Goal: Transaction & Acquisition: Purchase product/service

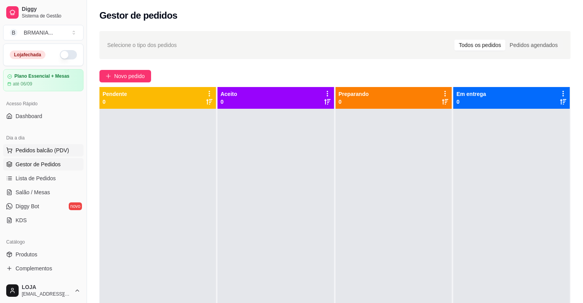
click at [61, 149] on span "Pedidos balcão (PDV)" at bounding box center [43, 151] width 54 height 8
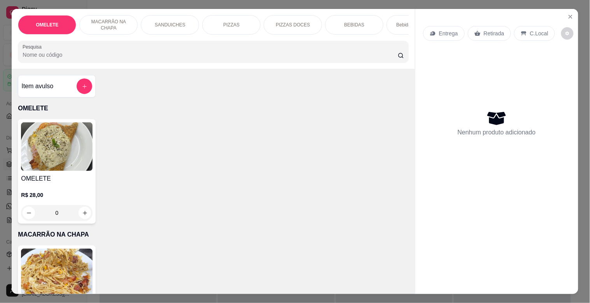
click at [349, 30] on div "BEBIDAS" at bounding box center [354, 24] width 58 height 19
drag, startPoint x: 349, startPoint y: 30, endPoint x: 342, endPoint y: 30, distance: 6.3
click at [345, 44] on div at bounding box center [213, 52] width 381 height 16
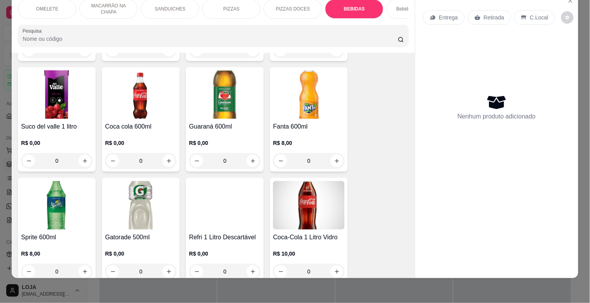
scroll to position [1252, 0]
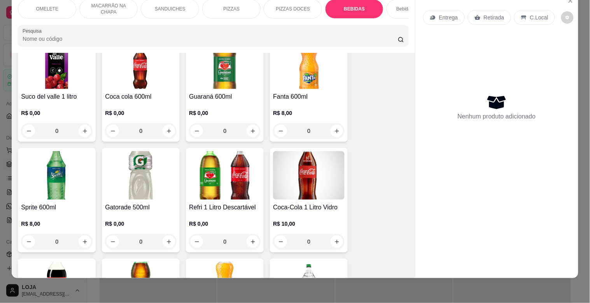
drag, startPoint x: 109, startPoint y: 194, endPoint x: 117, endPoint y: 192, distance: 8.4
click at [110, 194] on img at bounding box center [141, 175] width 72 height 49
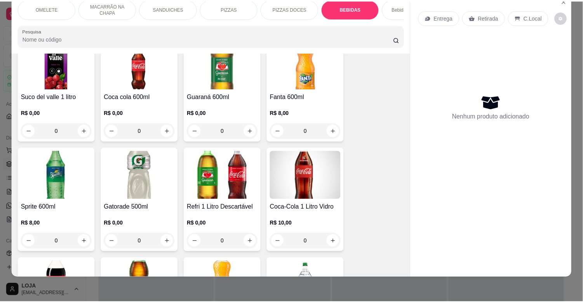
scroll to position [6, 0]
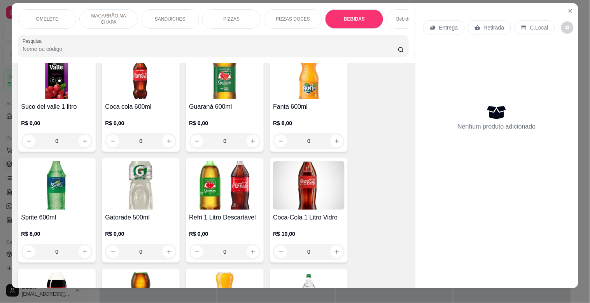
click at [137, 176] on img at bounding box center [141, 185] width 72 height 49
click at [148, 192] on img at bounding box center [141, 185] width 72 height 49
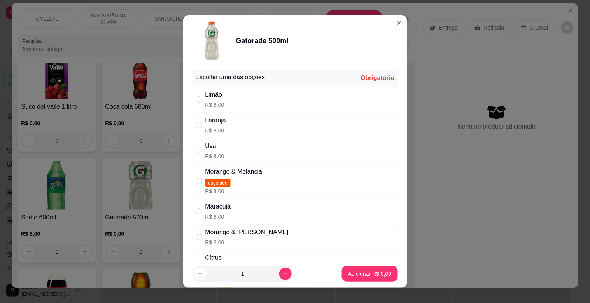
click at [250, 185] on div "Morango & Melancia esgotado R$ 8,00" at bounding box center [233, 181] width 57 height 28
click at [298, 192] on div "Morango & Melancia esgotado R$ 8,00" at bounding box center [294, 181] width 205 height 35
click at [358, 271] on p "Adicionar R$ 8,00" at bounding box center [369, 274] width 43 height 8
drag, startPoint x: 269, startPoint y: 236, endPoint x: 278, endPoint y: 236, distance: 8.9
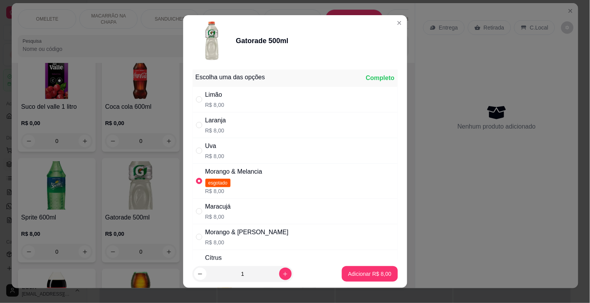
click at [272, 236] on div "Morango & [PERSON_NAME] R$ 8,00" at bounding box center [294, 237] width 205 height 26
radio input "false"
radio input "true"
click at [363, 279] on button "Adicionar R$ 8,00" at bounding box center [369, 274] width 54 height 15
type input "1"
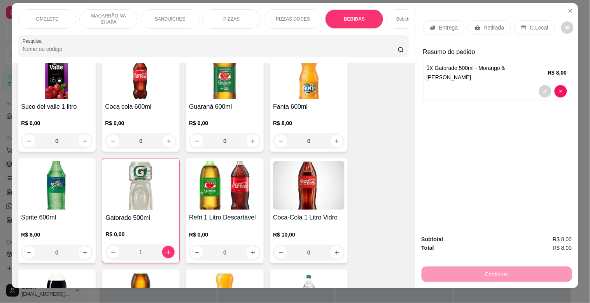
click at [500, 20] on div "Retirada" at bounding box center [489, 27] width 43 height 15
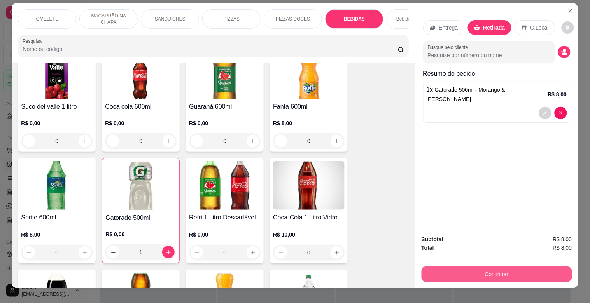
click at [525, 267] on button "Continuar" at bounding box center [496, 275] width 150 height 16
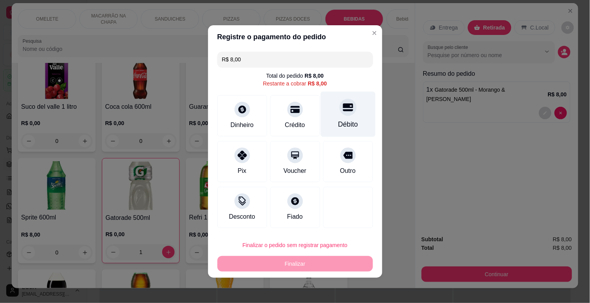
click at [323, 114] on div "Débito" at bounding box center [347, 114] width 55 height 45
type input "R$ 0,00"
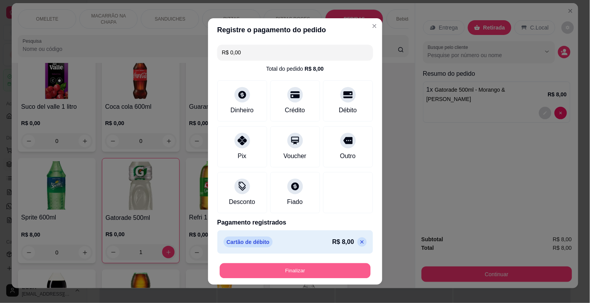
click at [320, 274] on button "Finalizar" at bounding box center [295, 271] width 151 height 15
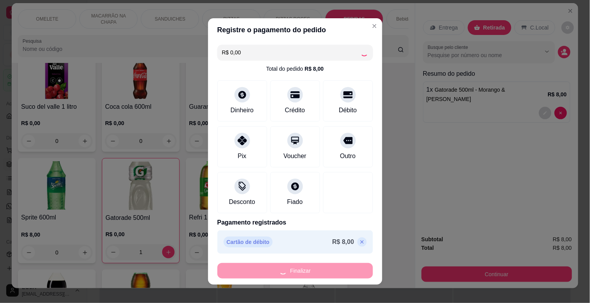
type input "0"
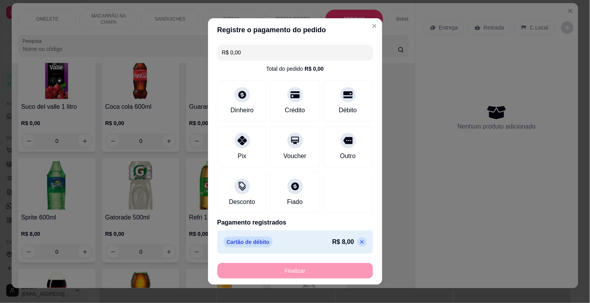
type input "-R$ 8,00"
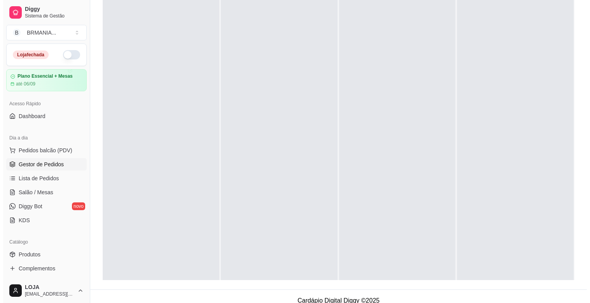
scroll to position [119, 0]
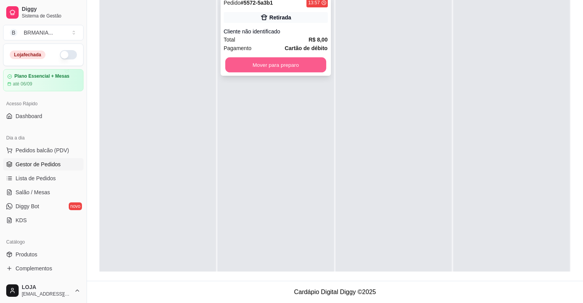
click at [274, 61] on button "Mover para preparo" at bounding box center [275, 65] width 101 height 15
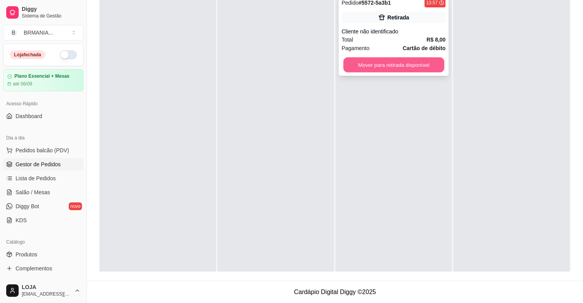
click at [368, 63] on button "Mover para retirada disponível" at bounding box center [394, 65] width 101 height 15
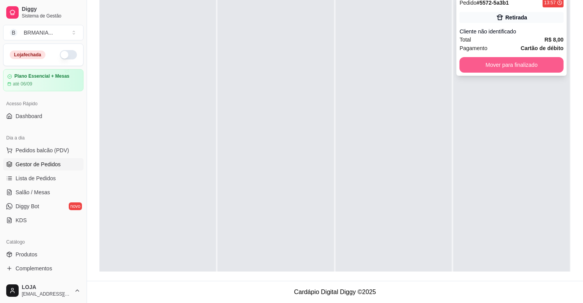
click at [467, 63] on button "Mover para finalizado" at bounding box center [512, 65] width 104 height 16
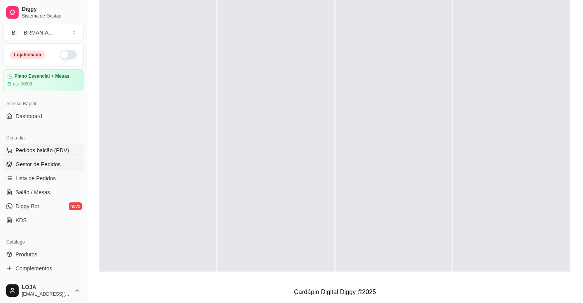
click at [70, 147] on button "Pedidos balcão (PDV)" at bounding box center [43, 150] width 80 height 12
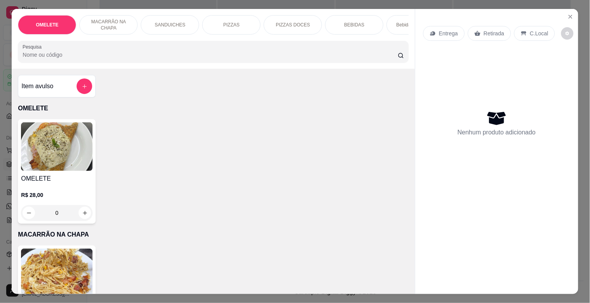
click at [362, 17] on div "BEBIDAS" at bounding box center [354, 24] width 58 height 19
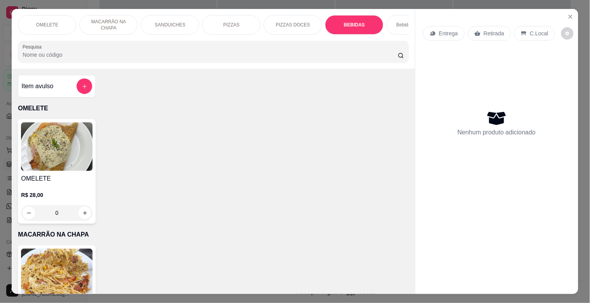
scroll to position [19, 0]
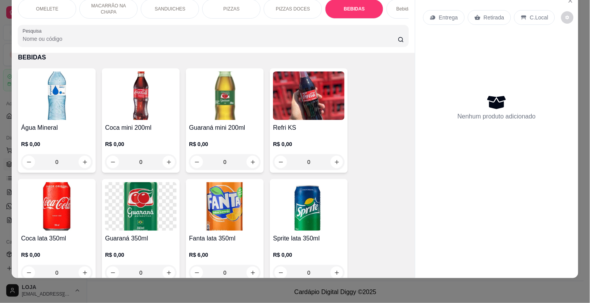
click at [388, 7] on div "Bebidas Alcoólicas" at bounding box center [415, 8] width 58 height 19
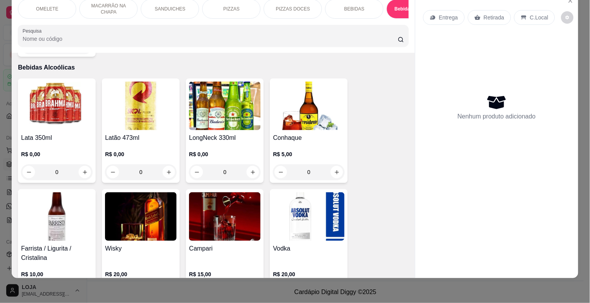
click at [144, 95] on img at bounding box center [141, 106] width 72 height 49
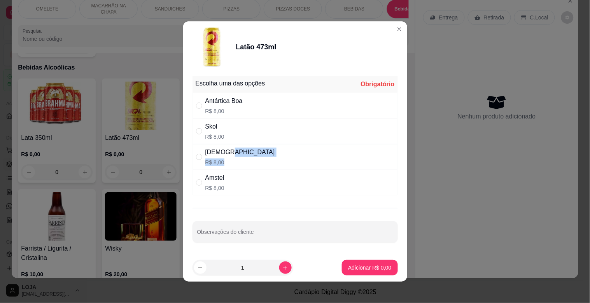
drag, startPoint x: 227, startPoint y: 158, endPoint x: 229, endPoint y: 149, distance: 8.8
click at [229, 149] on div "Brahma R$ 8,00" at bounding box center [294, 157] width 205 height 26
radio input "true"
click at [351, 266] on p "Adicionar R$ 8,00" at bounding box center [370, 267] width 42 height 7
type input "1"
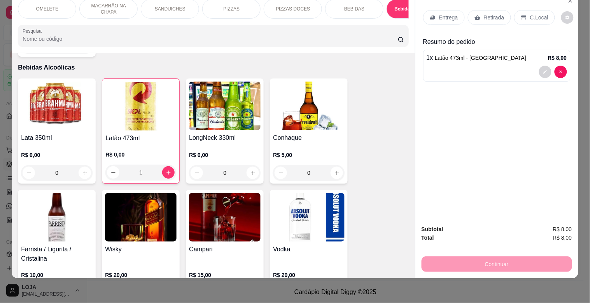
click at [500, 10] on div "Retirada" at bounding box center [489, 17] width 43 height 15
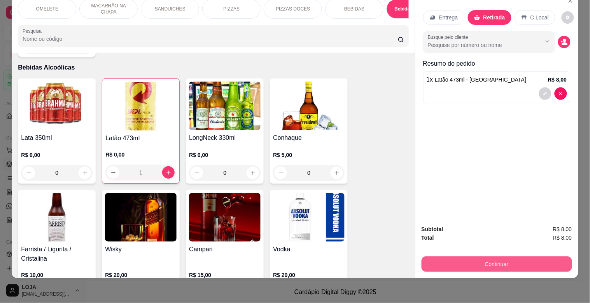
click at [478, 257] on button "Continuar" at bounding box center [496, 265] width 150 height 16
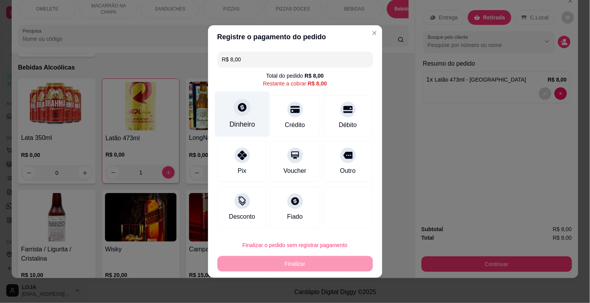
click at [247, 115] on div "Dinheiro" at bounding box center [242, 114] width 55 height 45
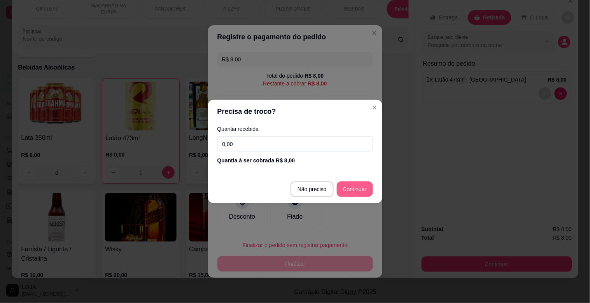
type input "R$ 0,00"
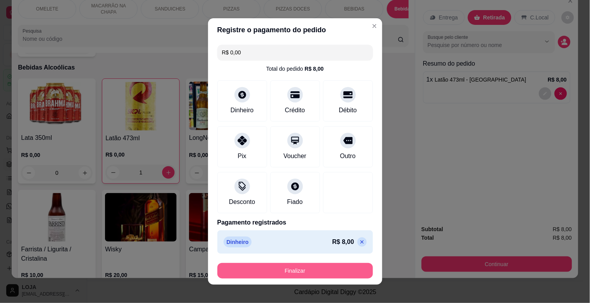
click at [331, 269] on button "Finalizar" at bounding box center [294, 271] width 155 height 16
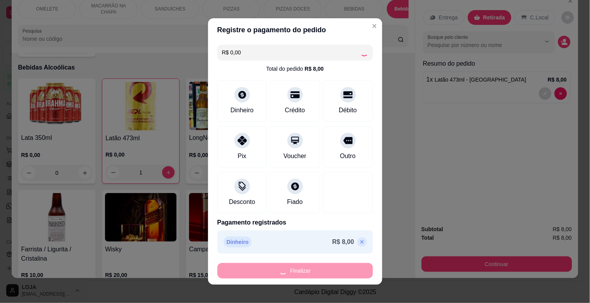
type input "0"
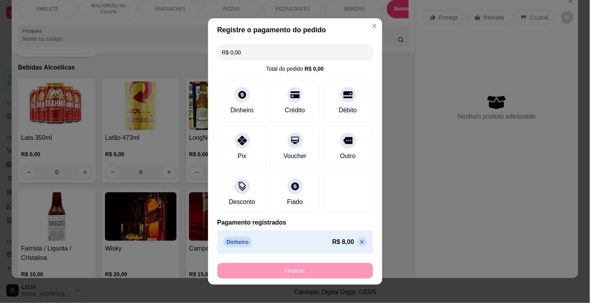
type input "-R$ 8,00"
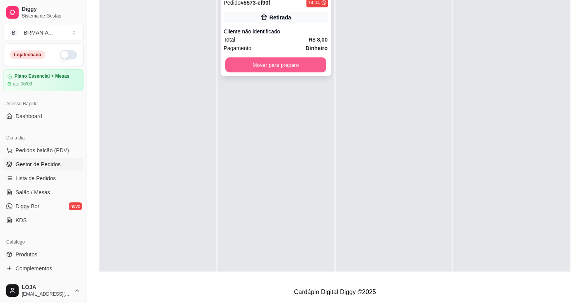
click at [306, 71] on button "Mover para preparo" at bounding box center [275, 65] width 101 height 15
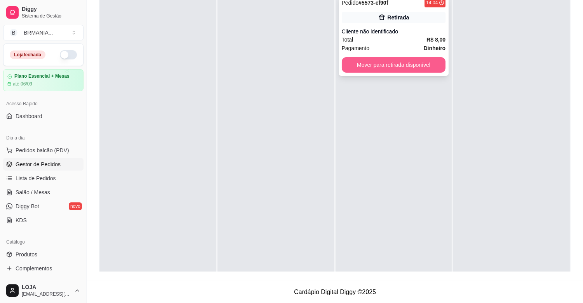
click at [345, 63] on button "Mover para retirada disponível" at bounding box center [394, 65] width 104 height 16
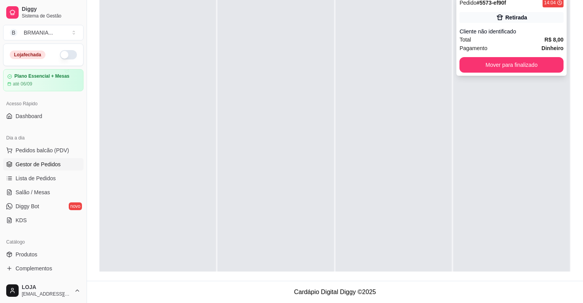
click at [460, 72] on div "Pedido # 5573-ef90f 14:04 Retirada Cliente não identificado Total R$ 8,00 Pagam…" at bounding box center [512, 35] width 110 height 81
click at [461, 68] on button "Mover para finalizado" at bounding box center [511, 65] width 101 height 15
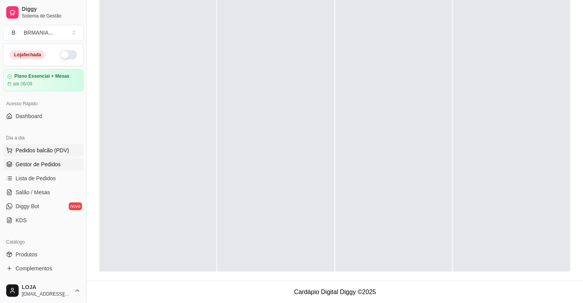
click at [44, 146] on button "Pedidos balcão (PDV)" at bounding box center [43, 150] width 80 height 12
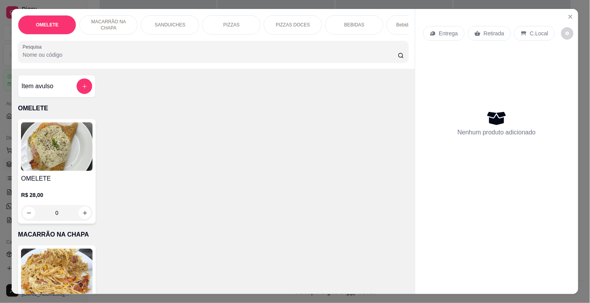
click at [344, 22] on p "BEBIDAS" at bounding box center [354, 25] width 20 height 6
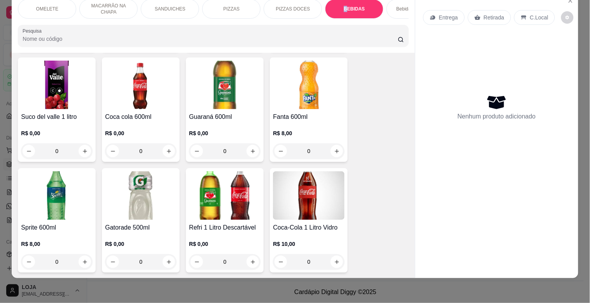
scroll to position [1252, 0]
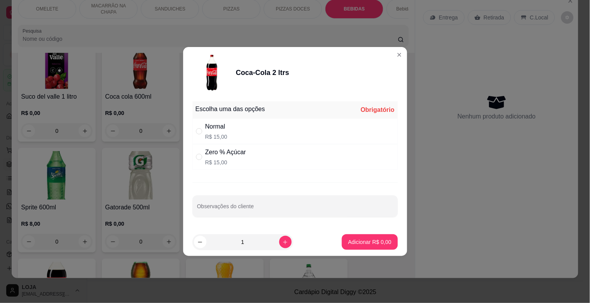
click at [309, 123] on div "Normal R$ 15,00" at bounding box center [294, 132] width 205 height 26
radio input "true"
click at [348, 243] on p "Adicionar R$ 15,00" at bounding box center [368, 242] width 46 height 8
type input "1"
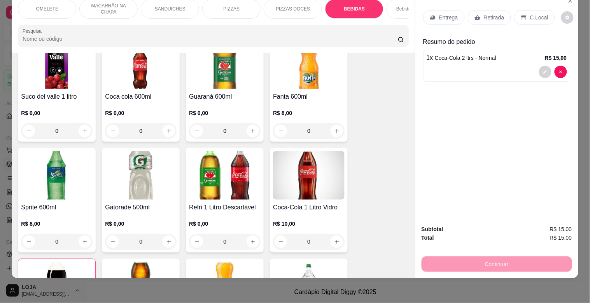
click at [490, 10] on div "Retirada" at bounding box center [489, 17] width 43 height 15
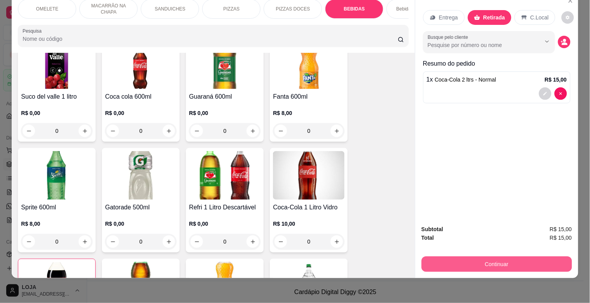
click at [444, 258] on button "Continuar" at bounding box center [496, 265] width 150 height 16
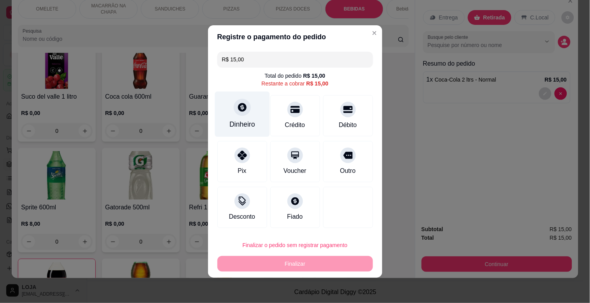
click at [235, 111] on div at bounding box center [242, 107] width 17 height 17
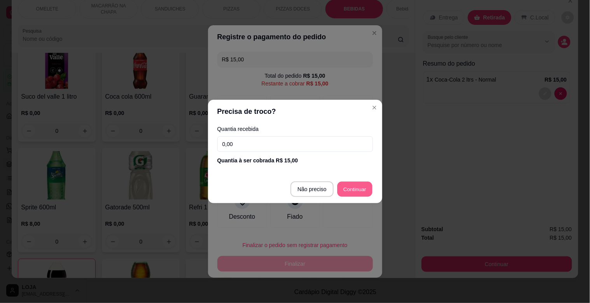
type input "R$ 0,00"
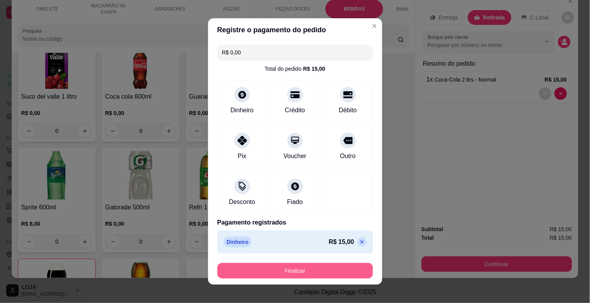
click at [350, 267] on button "Finalizar" at bounding box center [294, 271] width 155 height 16
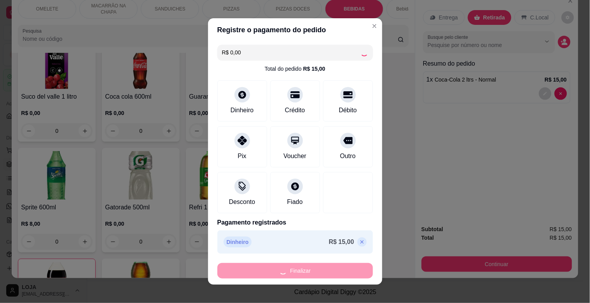
type input "0"
type input "-R$ 15,00"
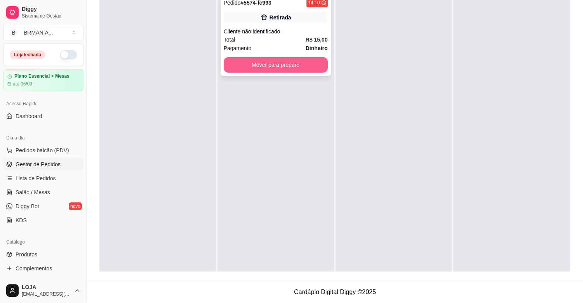
click at [320, 72] on button "Mover para preparo" at bounding box center [276, 65] width 104 height 16
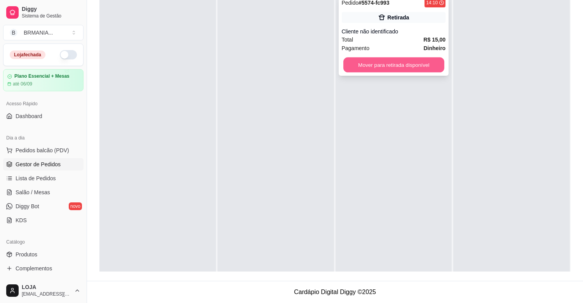
click at [368, 63] on button "Mover para retirada disponível" at bounding box center [394, 65] width 101 height 15
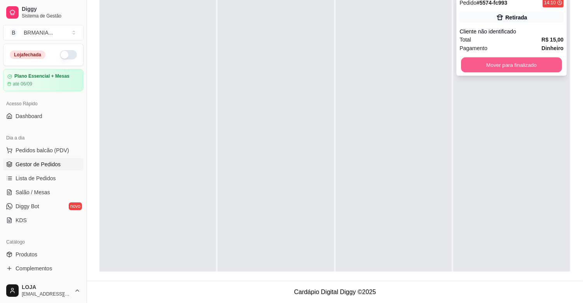
click at [475, 71] on button "Mover para finalizado" at bounding box center [511, 65] width 101 height 15
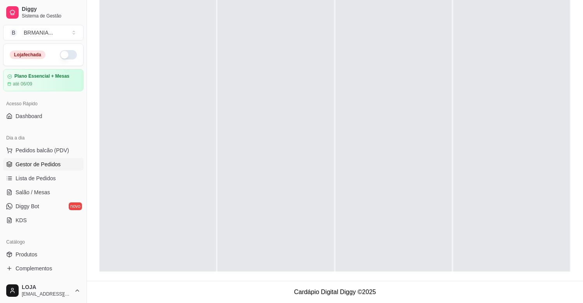
click at [51, 157] on ul "Pedidos balcão (PDV) Gestor de Pedidos Lista de Pedidos Salão / Mesas Diggy Bot…" at bounding box center [43, 185] width 80 height 82
click at [49, 153] on span "Pedidos balcão (PDV)" at bounding box center [43, 151] width 54 height 8
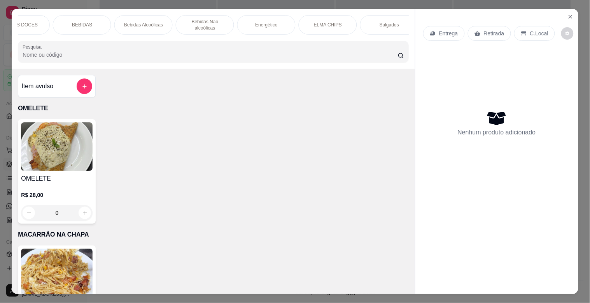
scroll to position [0, 277]
drag, startPoint x: 214, startPoint y: 18, endPoint x: 217, endPoint y: 45, distance: 26.6
click at [223, 29] on div "OMELETE MACARRÃO NA CHAPA SANDUICHES PIZZAS PIZZAS DOCES BEBIDAS Bebidas Alcoól…" at bounding box center [213, 24] width 390 height 19
click at [188, 16] on div "BOMBONIERE" at bounding box center [199, 24] width 58 height 19
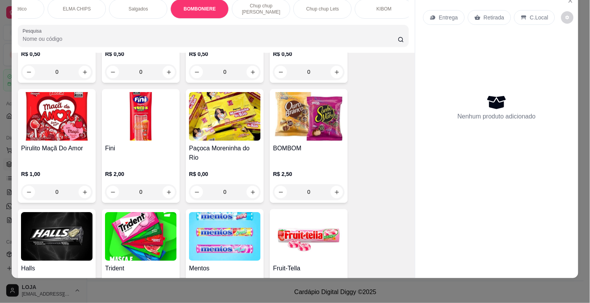
scroll to position [2791, 0]
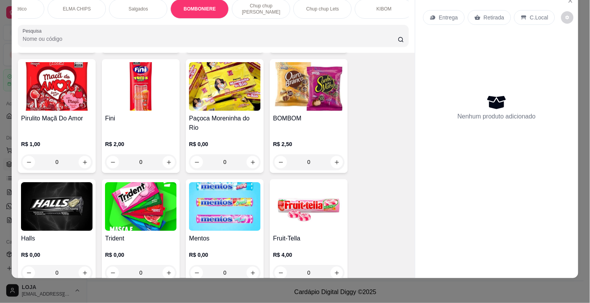
click at [163, 201] on img at bounding box center [141, 206] width 72 height 49
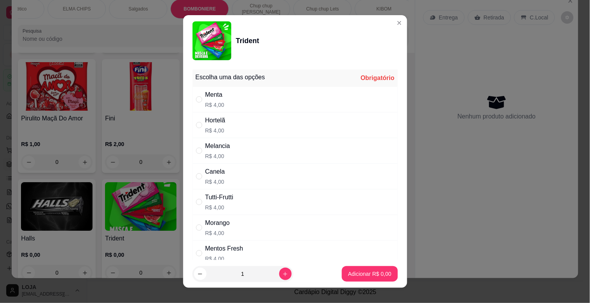
click at [224, 103] on div "Menta R$ 4,00" at bounding box center [294, 100] width 205 height 26
radio input "true"
click at [279, 270] on button "increase-product-quantity" at bounding box center [285, 274] width 12 height 12
type input "2"
click at [353, 271] on p "Adicionar R$ 8,00" at bounding box center [369, 274] width 43 height 8
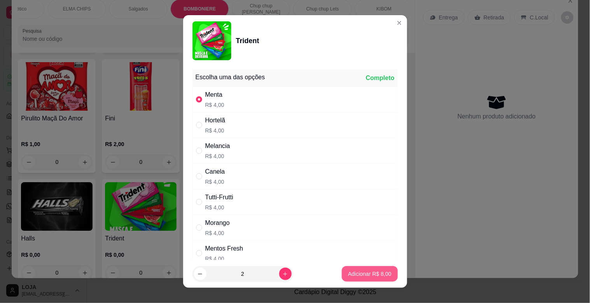
type input "2"
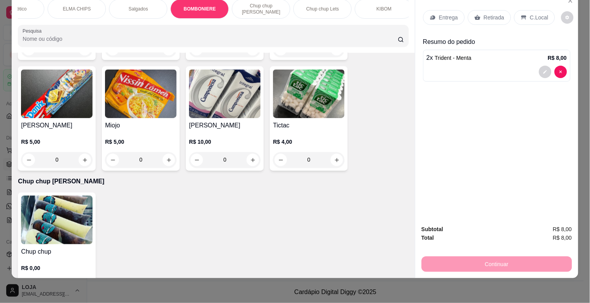
scroll to position [3308, 0]
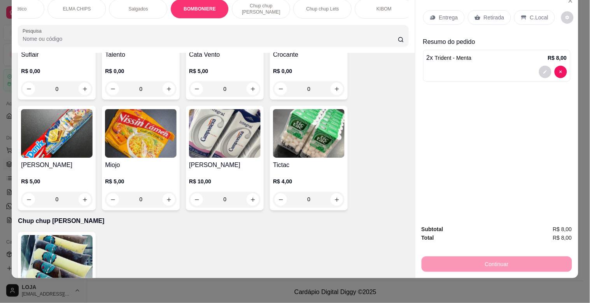
click at [60, 117] on img at bounding box center [57, 133] width 72 height 49
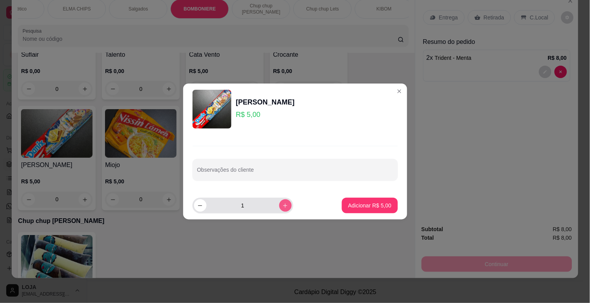
click at [280, 201] on button "increase-product-quantity" at bounding box center [285, 205] width 12 height 12
type input "2"
click at [347, 208] on p "Adicionar R$ 10,00" at bounding box center [368, 206] width 46 height 8
type input "2"
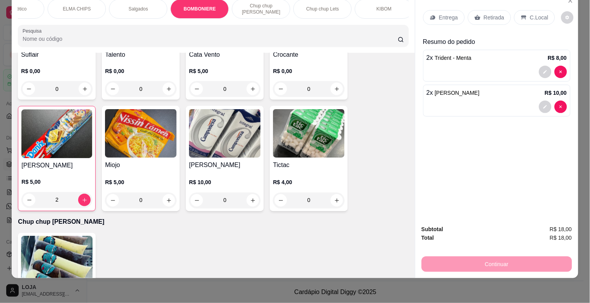
click at [484, 14] on p "Retirada" at bounding box center [494, 18] width 21 height 8
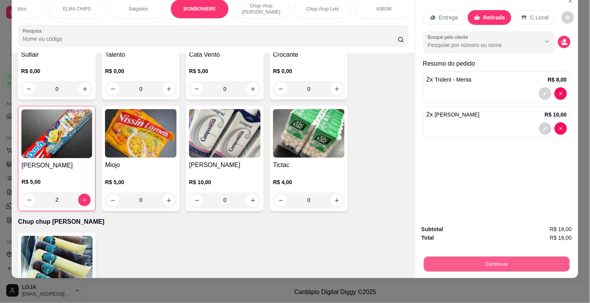
click at [504, 257] on button "Continuar" at bounding box center [496, 264] width 146 height 15
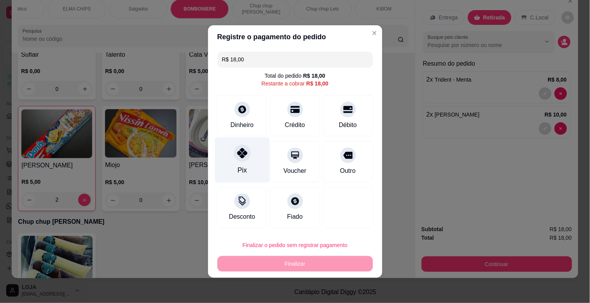
drag, startPoint x: 237, startPoint y: 158, endPoint x: 257, endPoint y: 159, distance: 19.5
click at [237, 158] on icon at bounding box center [242, 153] width 10 height 10
type input "R$ 0,00"
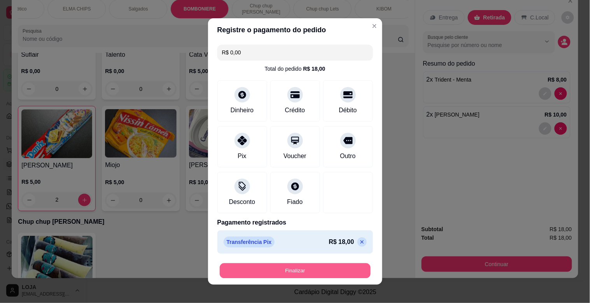
click at [325, 265] on button "Finalizar" at bounding box center [295, 271] width 151 height 15
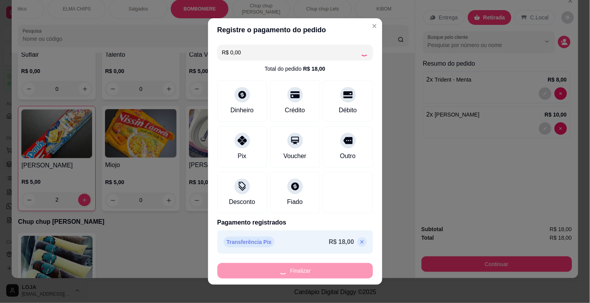
type input "0"
type input "-R$ 18,00"
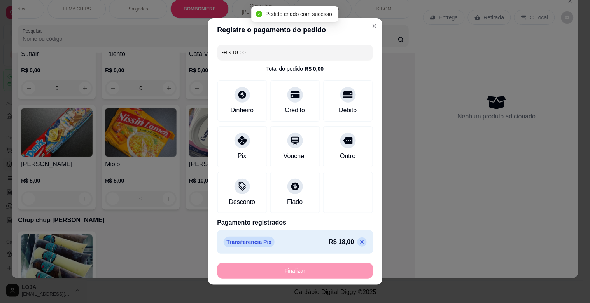
scroll to position [3307, 0]
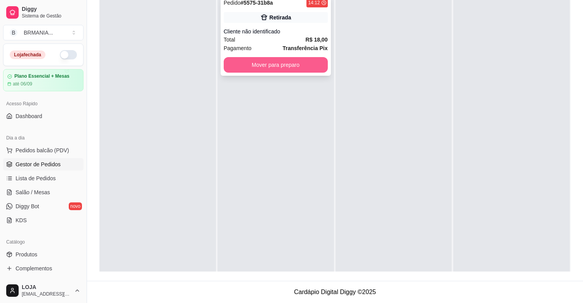
click at [273, 67] on button "Mover para preparo" at bounding box center [276, 65] width 104 height 16
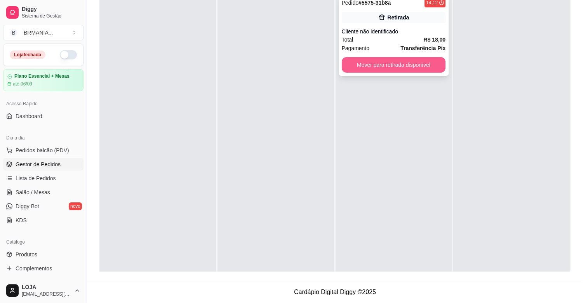
click at [406, 67] on button "Mover para retirada disponível" at bounding box center [394, 65] width 104 height 16
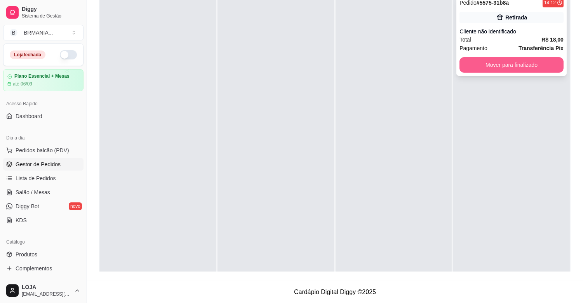
click at [496, 71] on button "Mover para finalizado" at bounding box center [512, 65] width 104 height 16
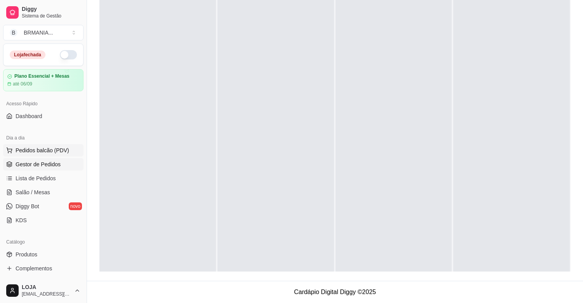
click at [27, 150] on span "Pedidos balcão (PDV)" at bounding box center [43, 151] width 54 height 8
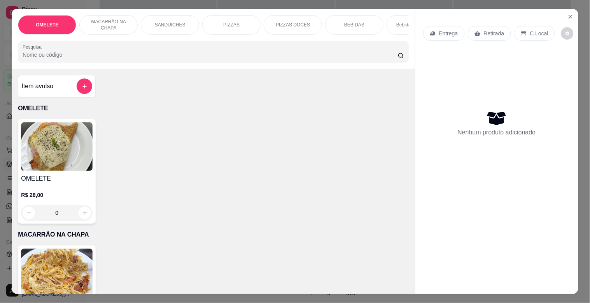
click at [397, 24] on p "Bebidas Alcoólicas" at bounding box center [415, 25] width 39 height 6
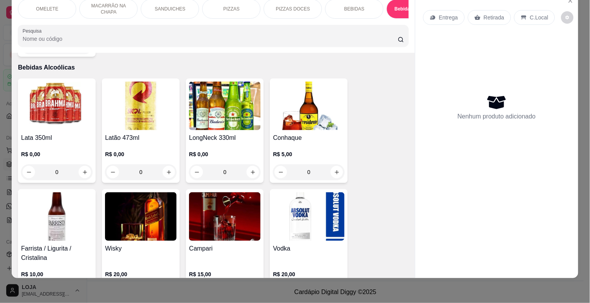
click at [142, 109] on img at bounding box center [141, 106] width 72 height 49
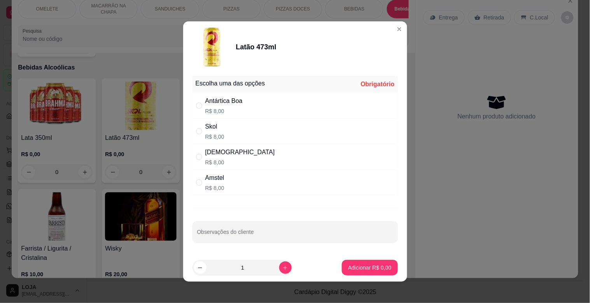
click at [244, 187] on div "Amstel R$ 8,00" at bounding box center [294, 183] width 205 height 26
radio input "true"
click at [282, 269] on icon "increase-product-quantity" at bounding box center [285, 268] width 6 height 6
type input "2"
click at [382, 271] on button "Adicionar R$ 16,00" at bounding box center [368, 267] width 57 height 15
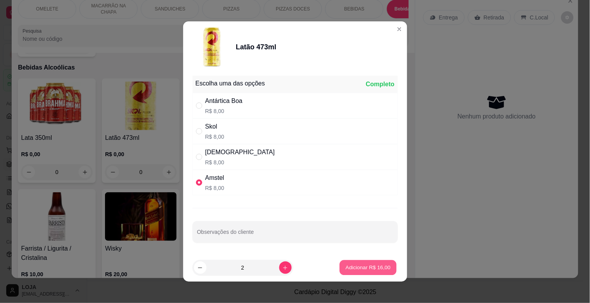
click at [382, 271] on div "Lata 350ml R$ 0,00 0 Latão 473ml R$ 0,00 0 LongNeck 330ml R$ 0,00 0 Conhaque R$…" at bounding box center [213, 191] width 390 height 225
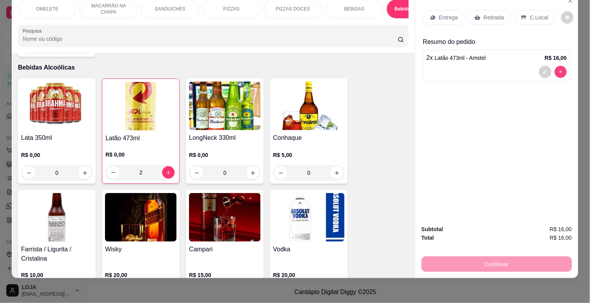
type input "0"
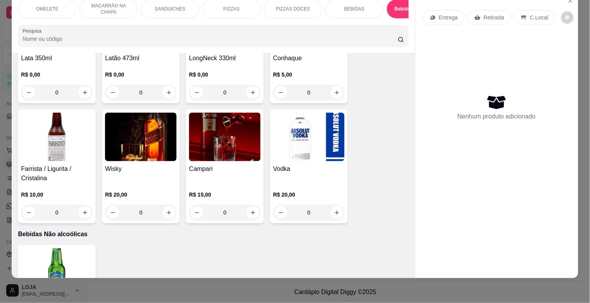
scroll to position [1728, 0]
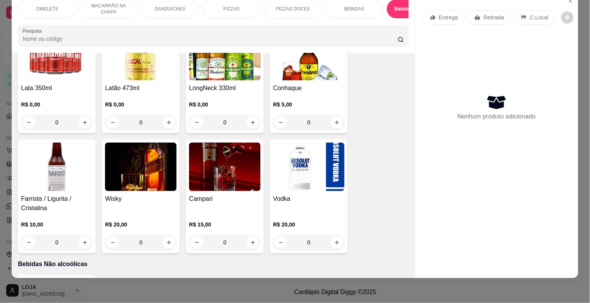
click at [119, 69] on img at bounding box center [141, 56] width 72 height 49
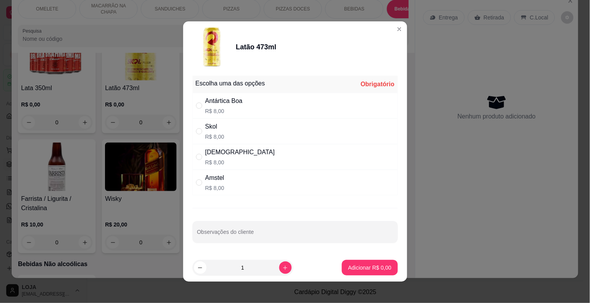
click at [278, 187] on div "Amstel R$ 8,00" at bounding box center [294, 183] width 205 height 26
radio input "true"
click at [283, 262] on div "1" at bounding box center [242, 268] width 101 height 16
click at [279, 262] on button "increase-product-quantity" at bounding box center [285, 268] width 12 height 12
type input "2"
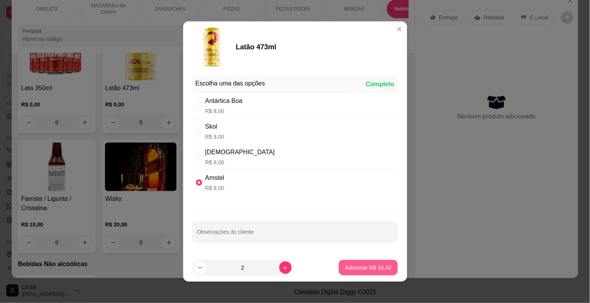
click at [362, 269] on p "Adicionar R$ 16,00" at bounding box center [368, 268] width 46 height 8
type input "2"
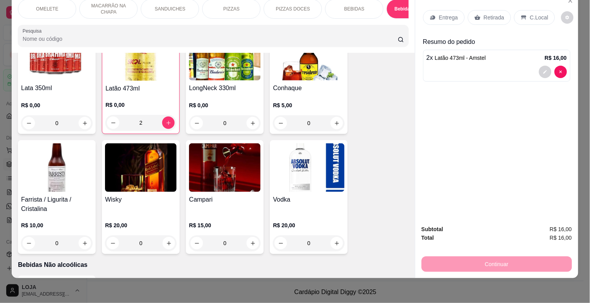
click at [484, 14] on p "Retirada" at bounding box center [494, 18] width 21 height 8
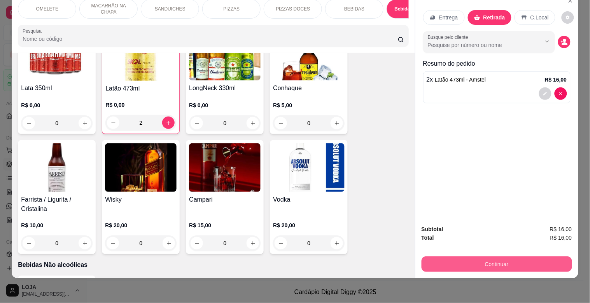
click at [530, 262] on button "Continuar" at bounding box center [496, 265] width 150 height 16
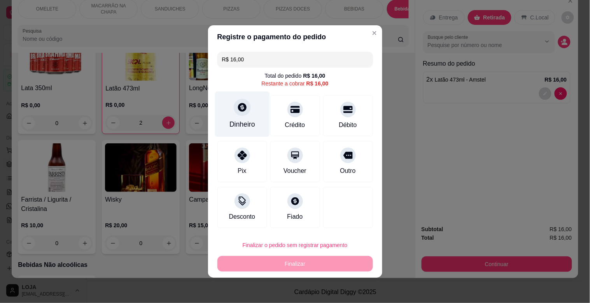
click at [238, 107] on icon at bounding box center [242, 107] width 9 height 9
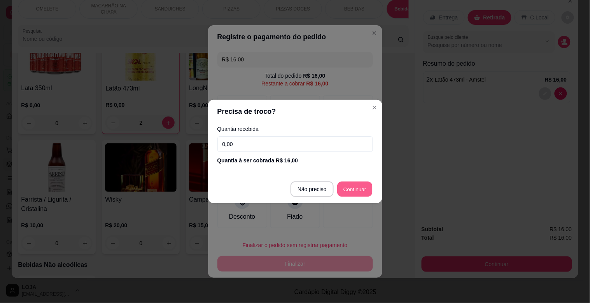
type input "R$ 0,00"
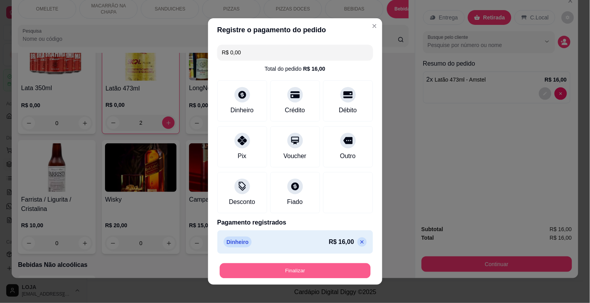
click at [341, 272] on button "Finalizar" at bounding box center [295, 271] width 151 height 15
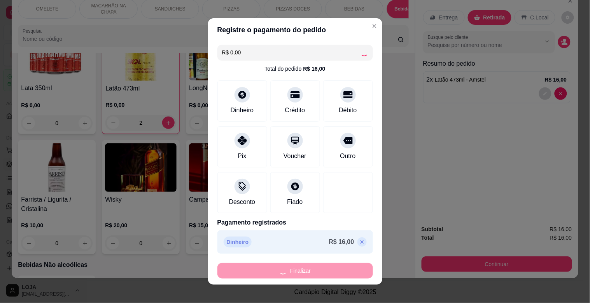
type input "0"
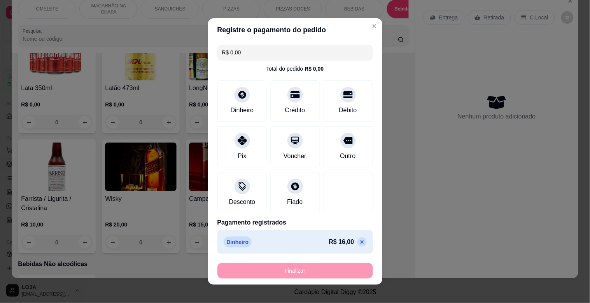
type input "-R$ 16,00"
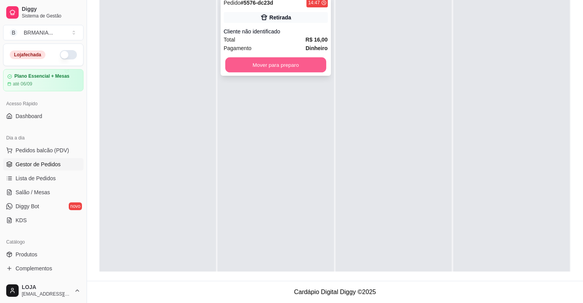
click at [250, 64] on button "Mover para preparo" at bounding box center [275, 65] width 101 height 15
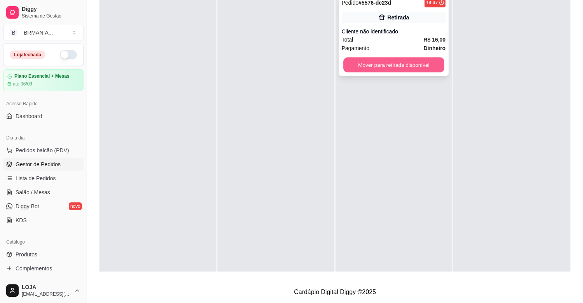
click at [373, 63] on button "Mover para retirada disponível" at bounding box center [394, 65] width 101 height 15
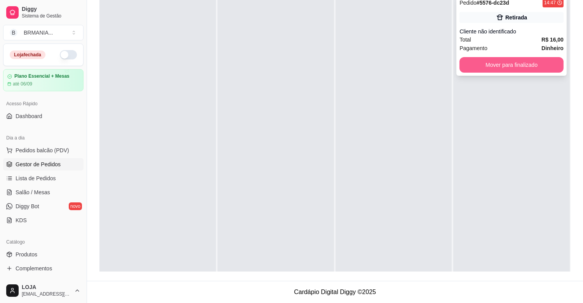
click at [470, 60] on button "Mover para finalizado" at bounding box center [512, 65] width 104 height 16
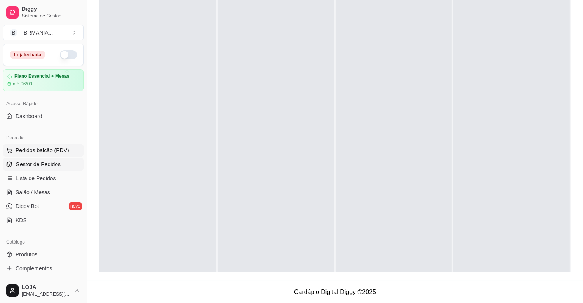
click at [12, 153] on icon at bounding box center [9, 150] width 6 height 6
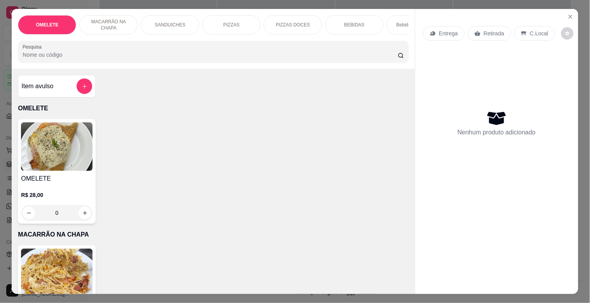
click at [348, 24] on p "BEBIDAS" at bounding box center [354, 25] width 20 height 6
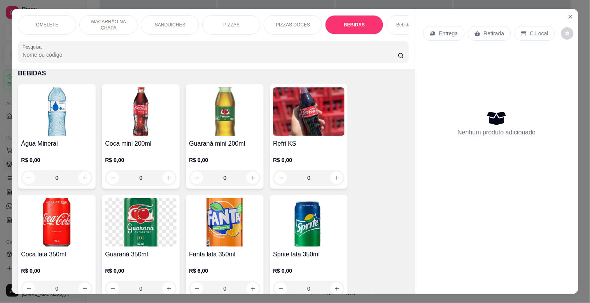
scroll to position [19, 0]
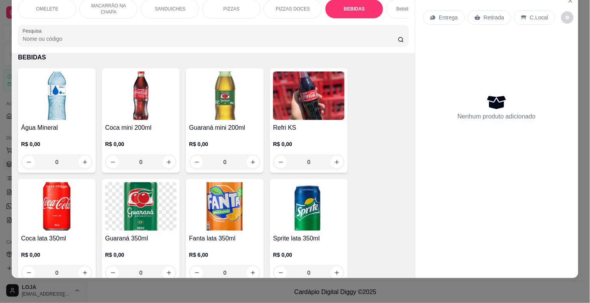
click at [63, 91] on img at bounding box center [57, 96] width 72 height 49
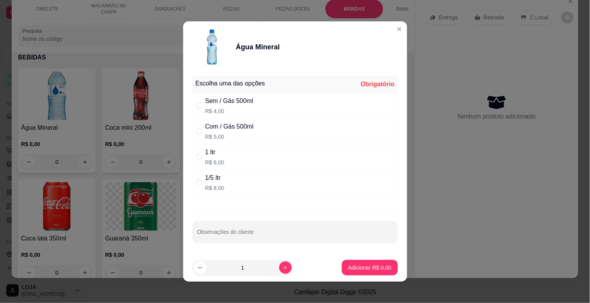
click at [241, 155] on div "1 ltr R$ 6,00" at bounding box center [294, 157] width 205 height 26
radio input "true"
click at [282, 269] on icon "increase-product-quantity" at bounding box center [285, 268] width 6 height 6
click at [286, 264] on div "2" at bounding box center [259, 268] width 134 height 16
click at [279, 264] on button "increase-product-quantity" at bounding box center [285, 268] width 12 height 12
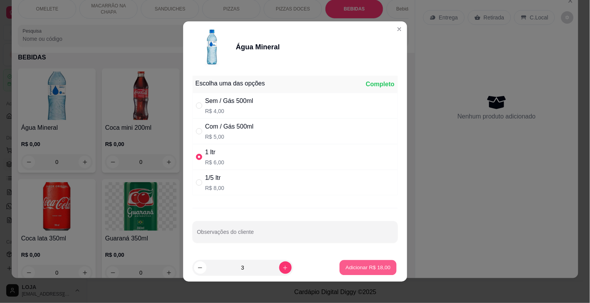
click at [368, 267] on p "Adicionar R$ 18,00" at bounding box center [368, 267] width 45 height 7
click at [199, 270] on icon "decrease-product-quantity" at bounding box center [200, 268] width 6 height 6
click at [282, 266] on icon "increase-product-quantity" at bounding box center [285, 268] width 6 height 6
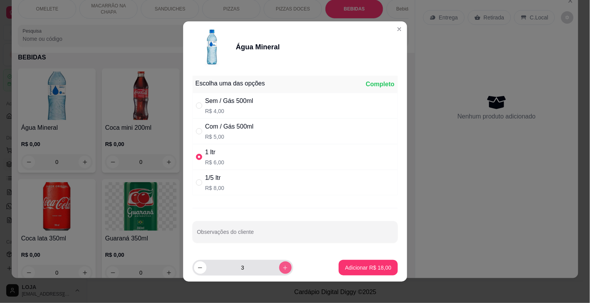
click at [282, 266] on icon "increase-product-quantity" at bounding box center [285, 268] width 6 height 6
type input "4"
click at [351, 276] on footer "4 Adicionar R$ 24,00" at bounding box center [295, 268] width 224 height 28
click at [351, 275] on footer "4 Adicionar R$ 24,00" at bounding box center [295, 268] width 224 height 28
click at [351, 272] on button "Adicionar R$ 24,00" at bounding box center [368, 268] width 59 height 16
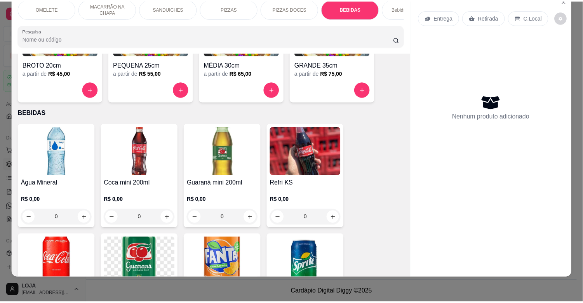
scroll to position [792, 0]
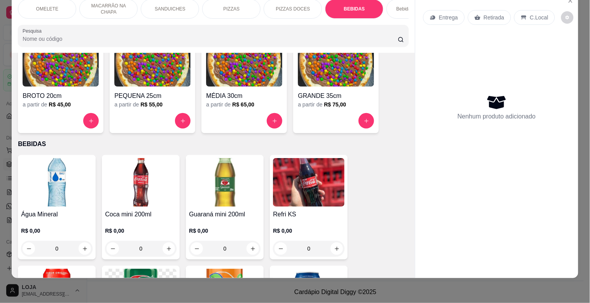
click at [55, 159] on img at bounding box center [57, 182] width 72 height 49
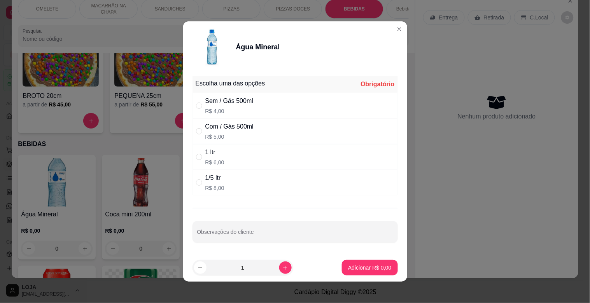
drag, startPoint x: 249, startPoint y: 103, endPoint x: 268, endPoint y: 142, distance: 44.2
click at [249, 102] on div "Sem / Gás 500ml" at bounding box center [229, 100] width 48 height 9
radio input "true"
click at [386, 262] on div "Adicionar R$ 4,00" at bounding box center [370, 268] width 56 height 16
click at [354, 271] on p "Adicionar R$ 4,00" at bounding box center [369, 268] width 43 height 8
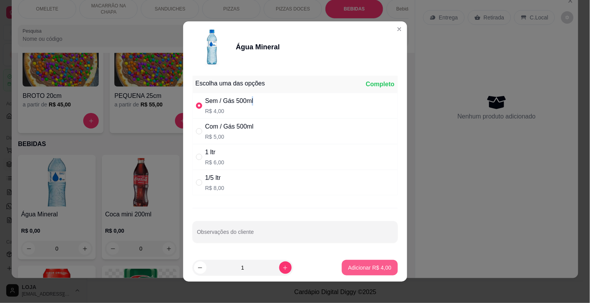
type input "1"
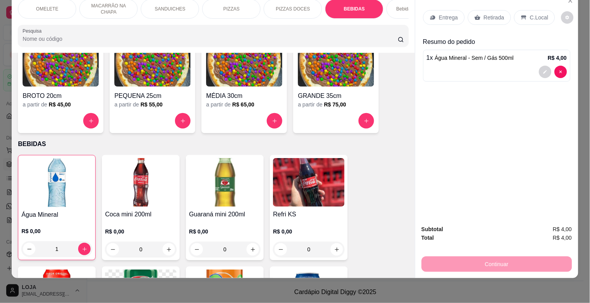
click at [484, 14] on p "Retirada" at bounding box center [494, 18] width 21 height 8
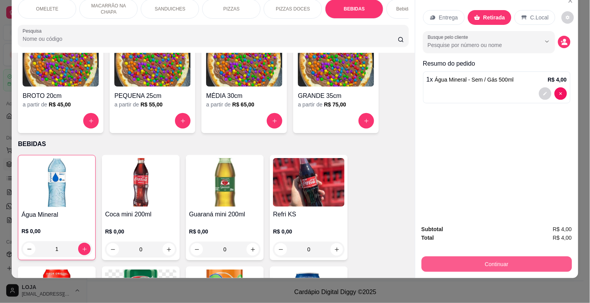
click at [526, 258] on button "Continuar" at bounding box center [496, 265] width 150 height 16
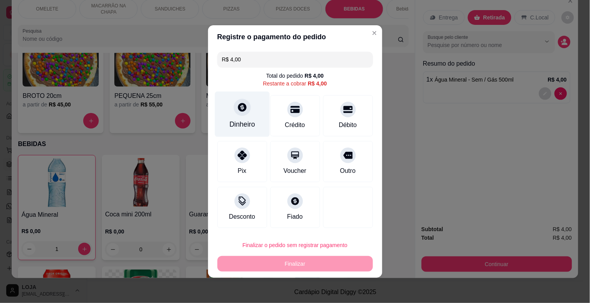
click at [227, 135] on div "Dinheiro" at bounding box center [242, 114] width 55 height 45
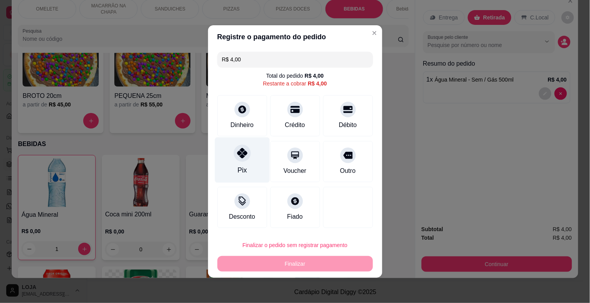
click at [249, 172] on div "Pix" at bounding box center [242, 160] width 55 height 45
type input "R$ 0,00"
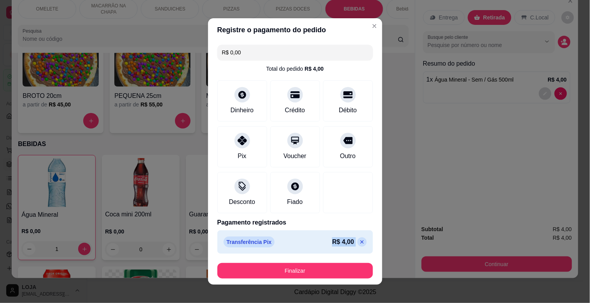
drag, startPoint x: 307, startPoint y: 251, endPoint x: 308, endPoint y: 272, distance: 21.0
click at [309, 274] on section "Registre o pagamento do pedido R$ 0,00 Total do pedido R$ 4,00 Dinheiro Crédito…" at bounding box center [295, 151] width 174 height 267
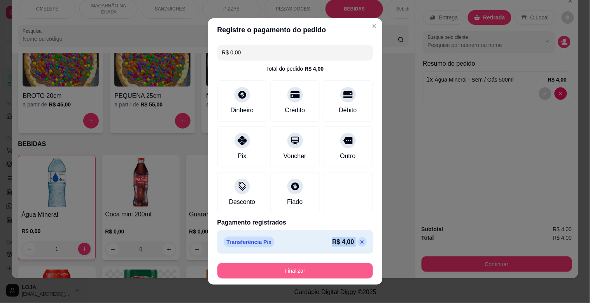
click at [306, 269] on button "Finalizar" at bounding box center [294, 271] width 155 height 16
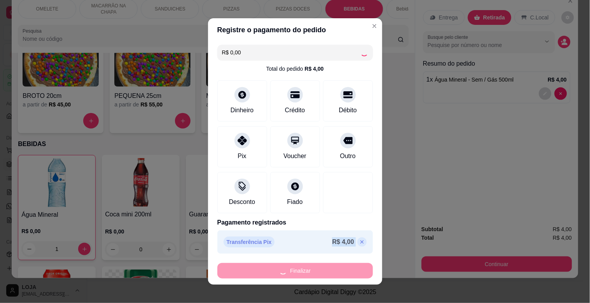
type input "0"
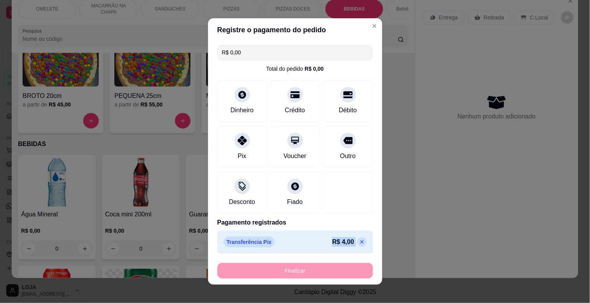
type input "-R$ 4,00"
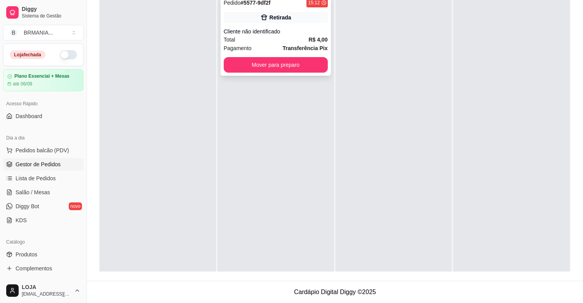
click at [230, 56] on div "Pedido # 5577-9df2f 15:12 Retirada Cliente não identificado Total R$ 4,00 Pagam…" at bounding box center [276, 35] width 110 height 81
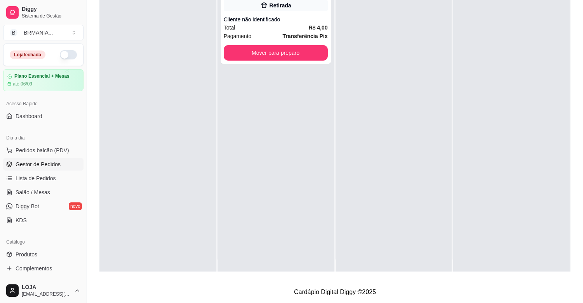
scroll to position [21, 0]
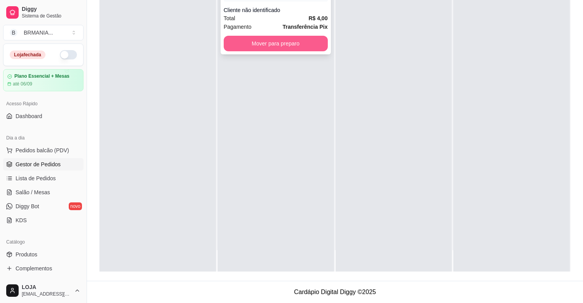
click at [284, 45] on button "Mover para preparo" at bounding box center [276, 44] width 104 height 16
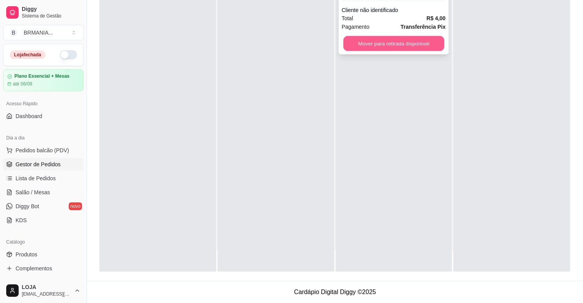
click at [372, 48] on button "Mover para retirada disponível" at bounding box center [394, 43] width 101 height 15
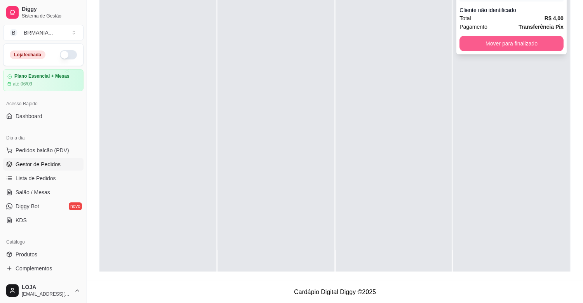
click at [465, 45] on button "Mover para finalizado" at bounding box center [512, 44] width 104 height 16
